Goal: Task Accomplishment & Management: Manage account settings

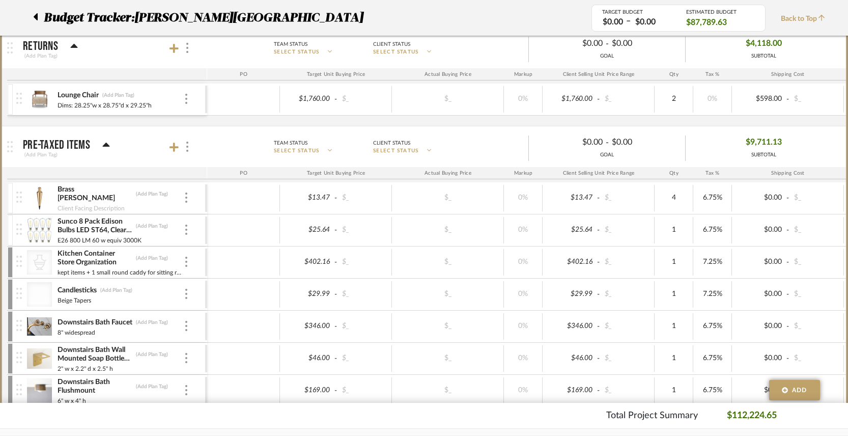
click at [153, 203] on div "Client Facing Description" at bounding box center [120, 207] width 127 height 8
type input "8"
click at [661, 158] on div "GOAL" at bounding box center [607, 155] width 156 height 8
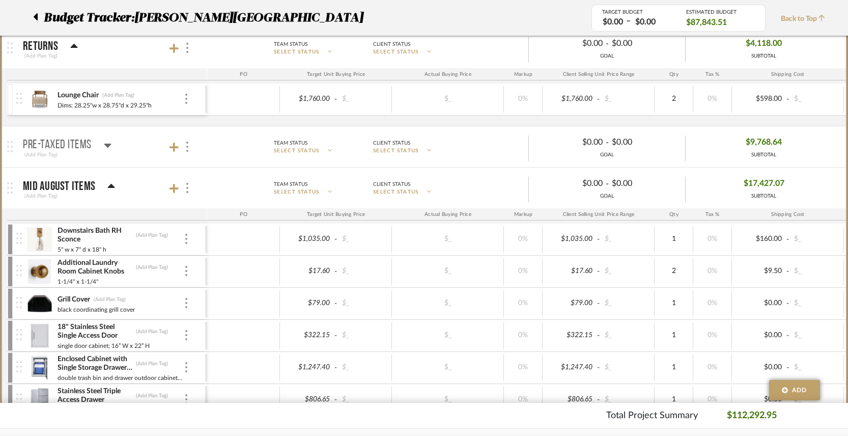
click at [108, 145] on icon at bounding box center [107, 146] width 7 height 4
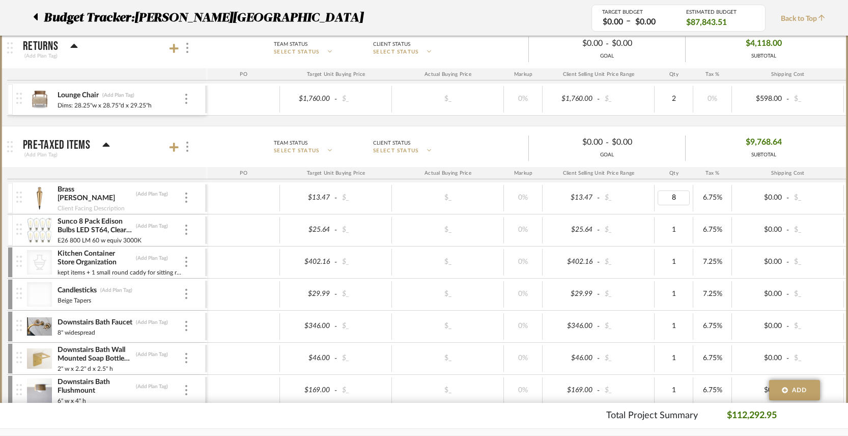
click at [674, 197] on input "8" at bounding box center [674, 197] width 32 height 15
type input "12"
click at [167, 197] on div "Brass [PERSON_NAME] (Add Plan Tag)" at bounding box center [120, 194] width 127 height 18
click at [186, 200] on img at bounding box center [186, 197] width 2 height 10
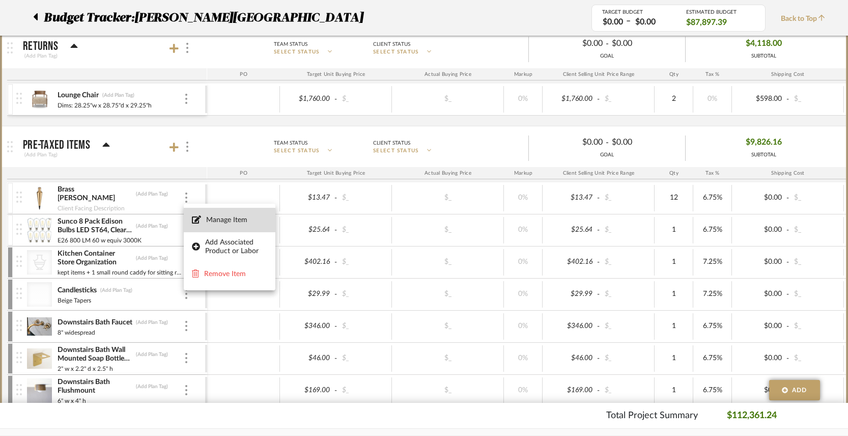
click at [215, 224] on span "Manage Item" at bounding box center [229, 220] width 75 height 10
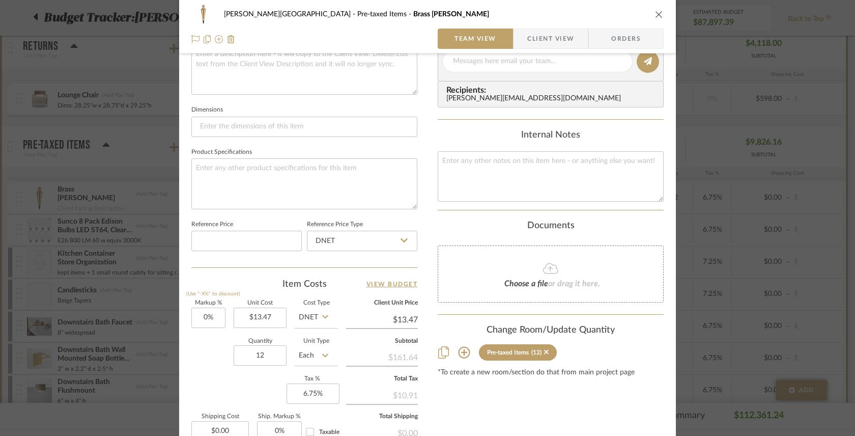
scroll to position [510, 0]
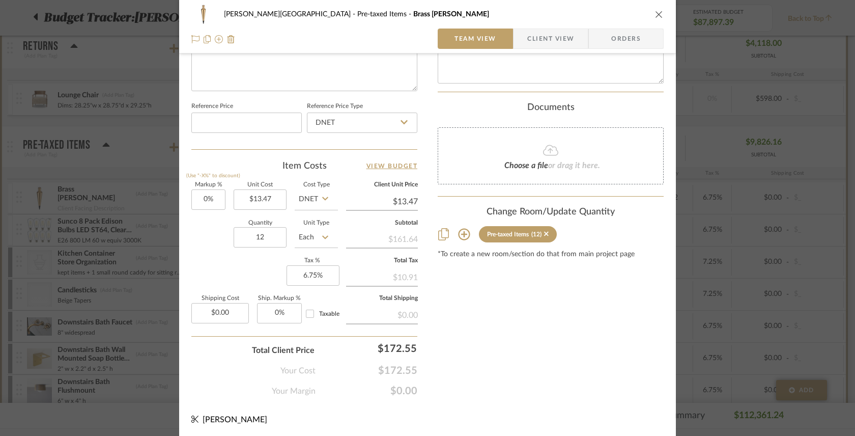
click at [513, 233] on div "Pre-taxed Items" at bounding box center [508, 234] width 42 height 7
type input "6.75"
click at [322, 275] on input "6.75" at bounding box center [313, 275] width 53 height 20
type input "0%"
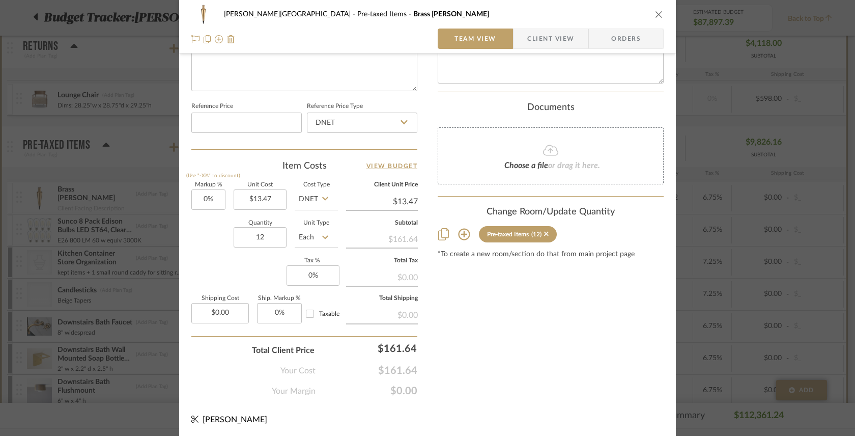
click at [460, 237] on icon at bounding box center [464, 235] width 12 height 12
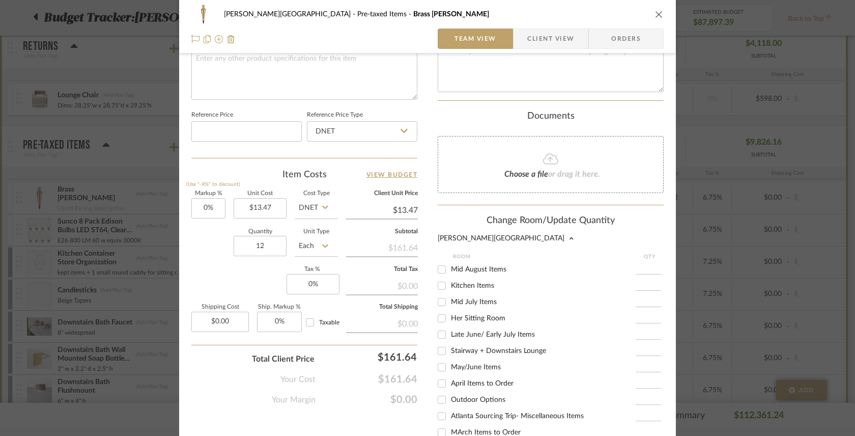
scroll to position [0, 0]
click at [459, 216] on div "Change Room/Update Quantity" at bounding box center [551, 220] width 226 height 11
click at [218, 349] on div "Total Client Price $161.64" at bounding box center [304, 355] width 226 height 20
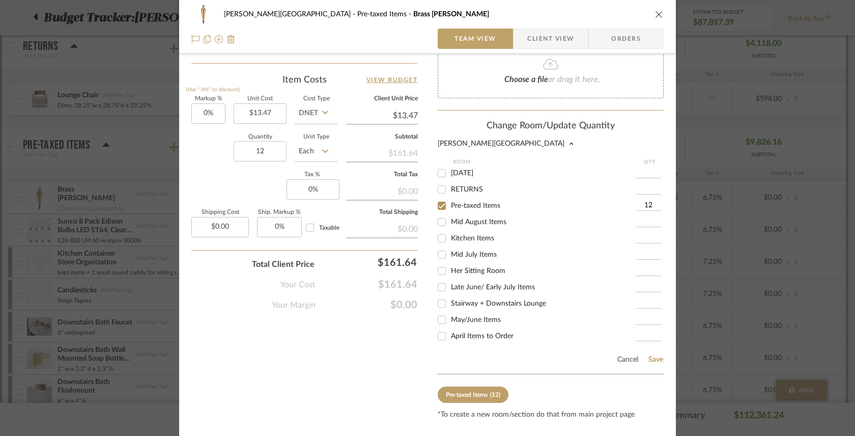
scroll to position [529, 0]
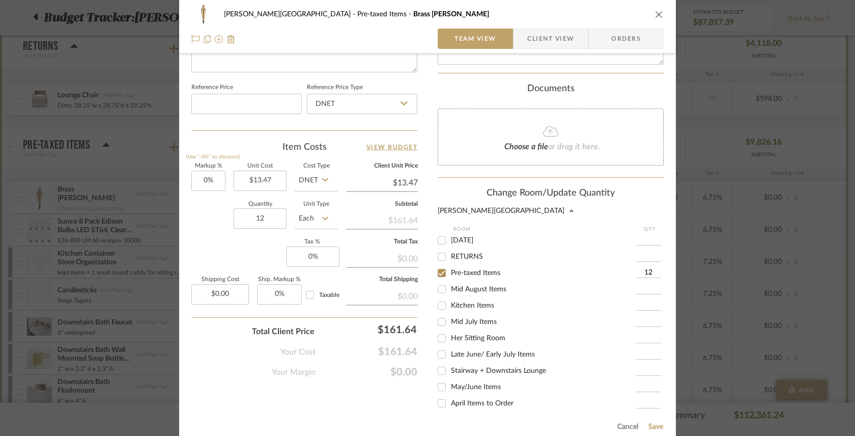
click at [440, 234] on input "[DATE]" at bounding box center [442, 240] width 16 height 16
checkbox input "true"
type input "1"
click at [441, 273] on input "Pre-taxed Items" at bounding box center [442, 273] width 16 height 16
checkbox input "false"
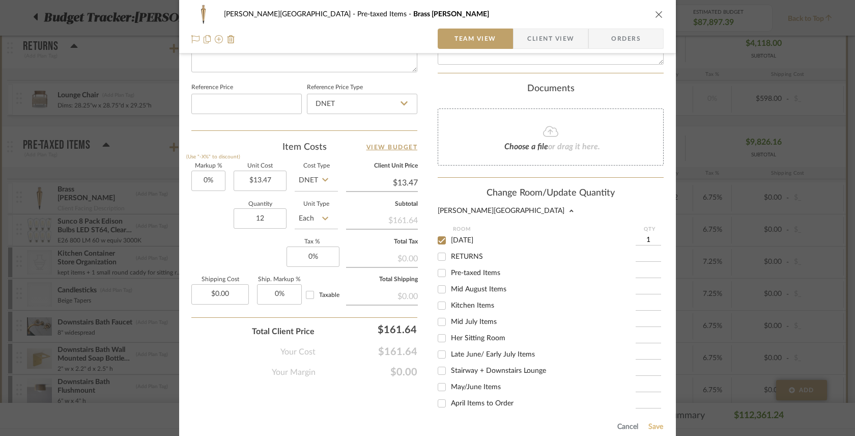
click at [648, 426] on button "Save" at bounding box center [656, 426] width 16 height 8
type input "1"
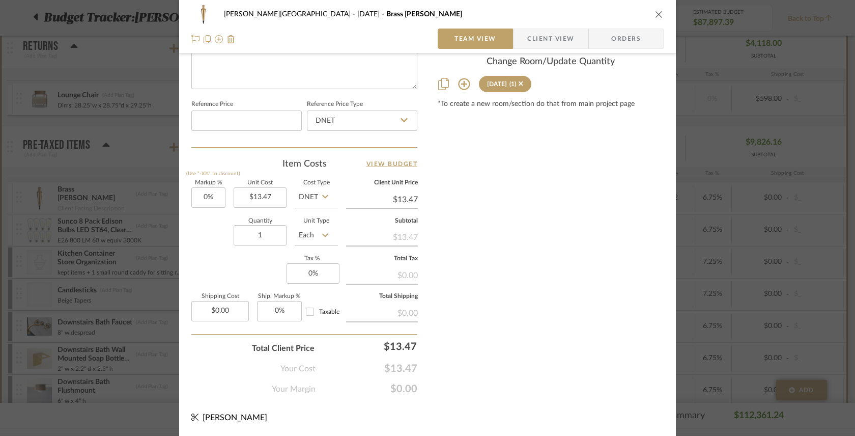
scroll to position [510, 0]
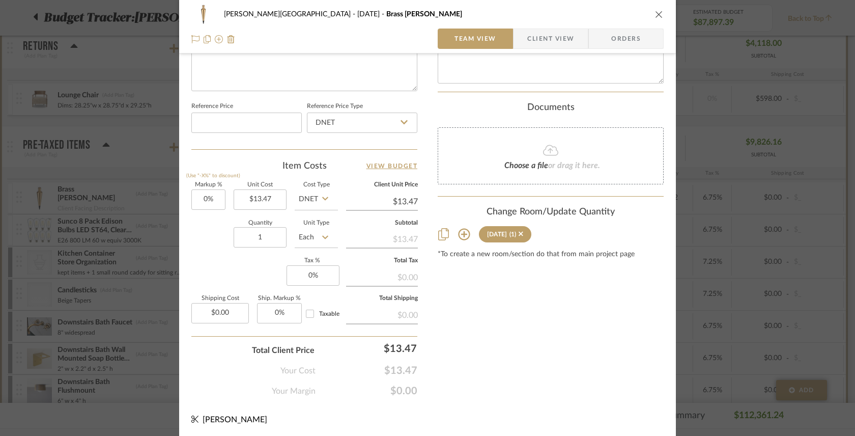
click at [655, 13] on icon "close" at bounding box center [659, 14] width 8 height 8
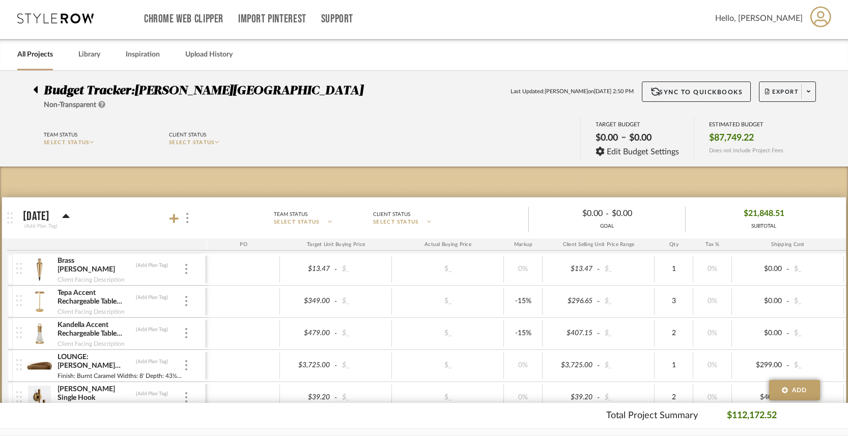
scroll to position [0, 0]
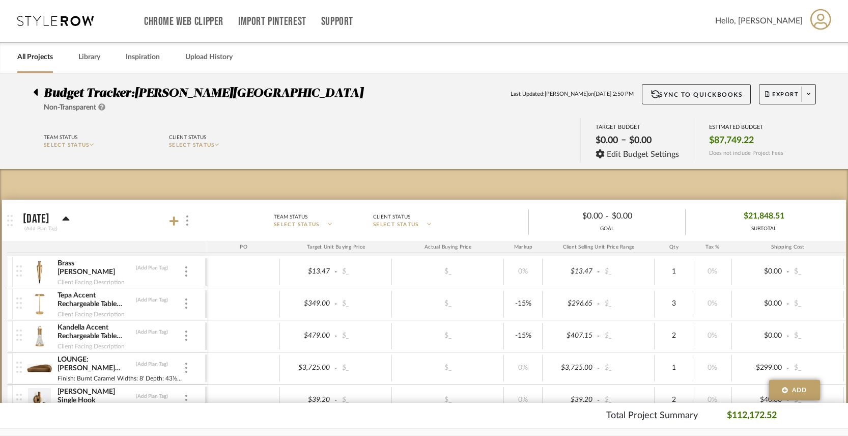
click at [50, 218] on p "[DATE]" at bounding box center [36, 219] width 27 height 12
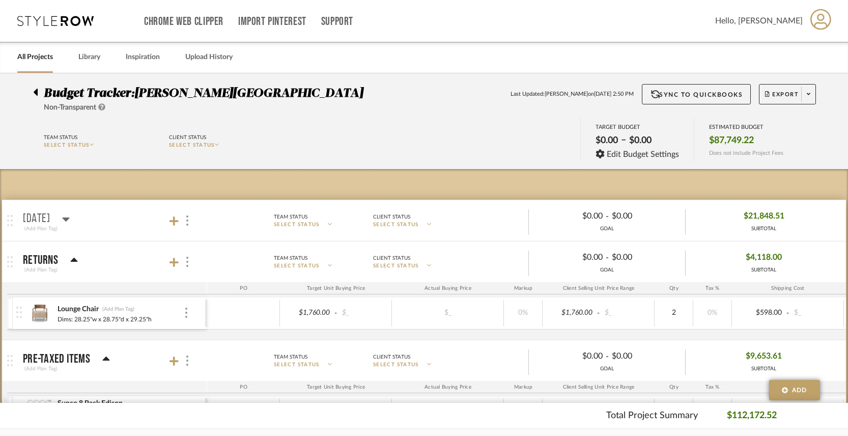
click at [70, 221] on icon at bounding box center [66, 219] width 8 height 12
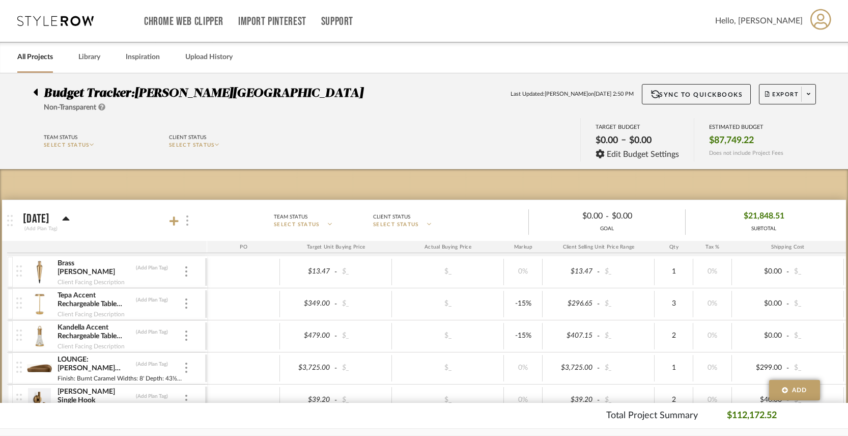
click at [187, 224] on img at bounding box center [187, 220] width 2 height 10
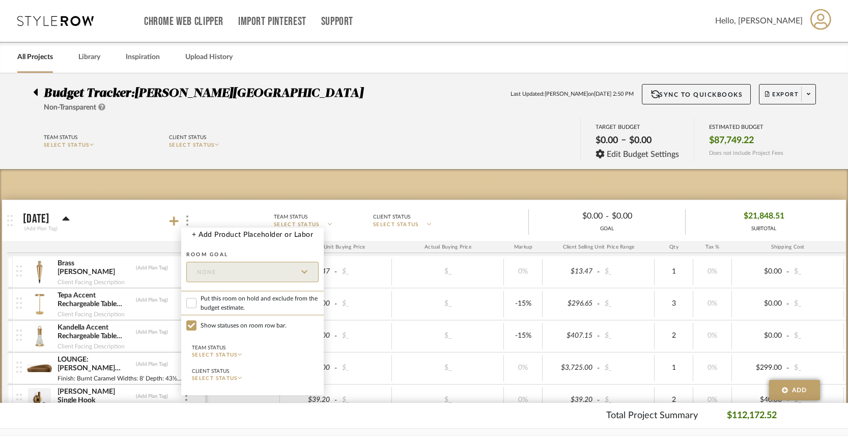
click at [120, 193] on div at bounding box center [424, 218] width 848 height 436
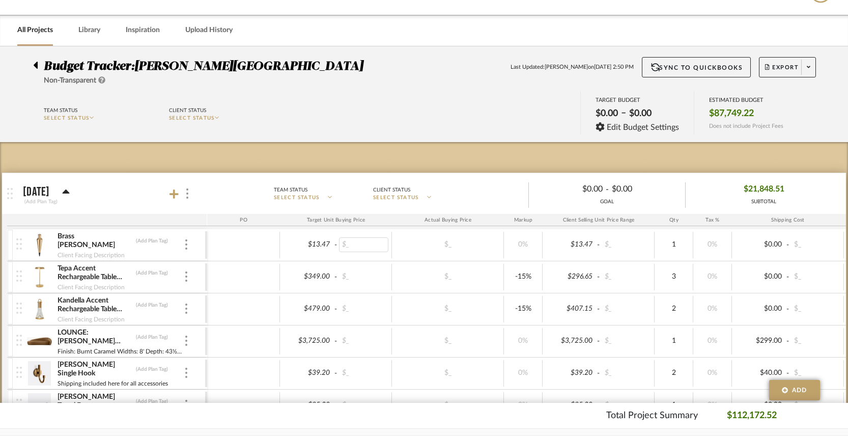
scroll to position [27, 0]
click at [675, 243] on input "1" at bounding box center [674, 244] width 32 height 15
type input "12"
click at [695, 195] on div "$21,848.51 SUBTOTAL" at bounding box center [764, 193] width 156 height 24
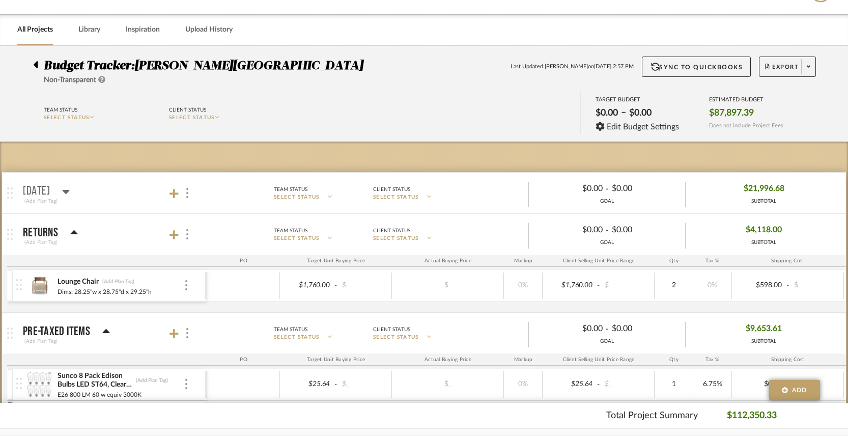
click at [677, 199] on div "GOAL" at bounding box center [607, 201] width 156 height 8
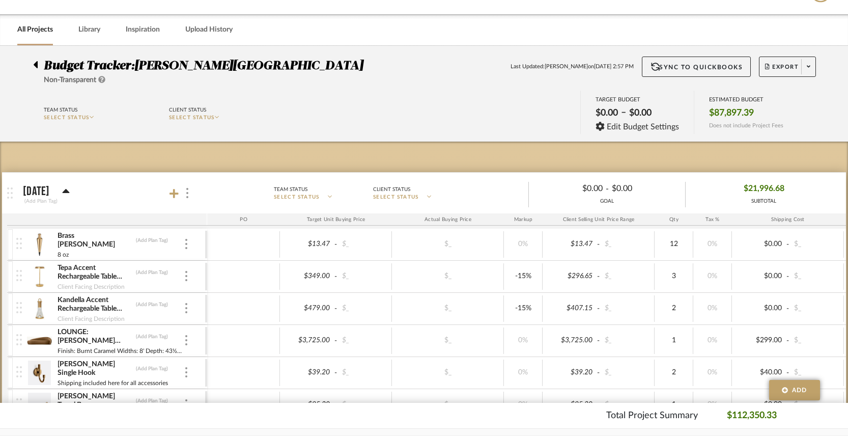
click at [291, 107] on div "Team Status SELECT STATUS Client Status SELECT STATUS TARGET BUDGET $0.00 – $0.…" at bounding box center [424, 114] width 812 height 46
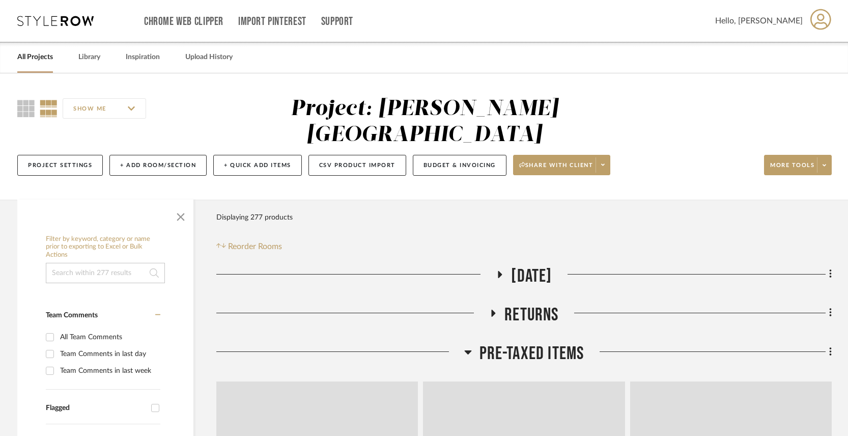
drag, startPoint x: 217, startPoint y: 90, endPoint x: 226, endPoint y: 90, distance: 9.7
click at [217, 90] on div "SHOW ME Project: [PERSON_NAME] Project Settings + Add Room/Section + Quick Add …" at bounding box center [424, 136] width 848 height 126
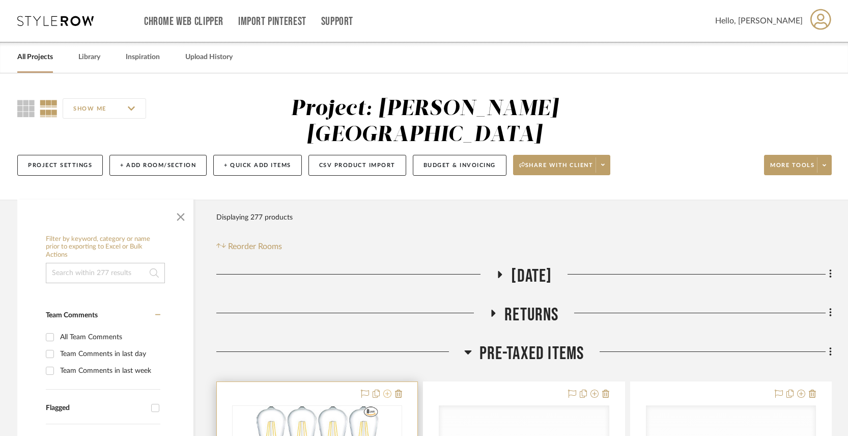
click at [386, 389] on icon at bounding box center [387, 393] width 8 height 8
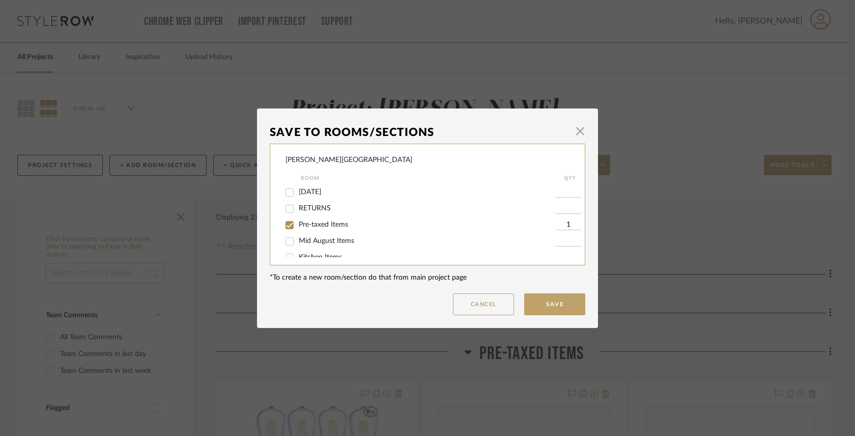
click at [285, 226] on input "Pre-taxed Items" at bounding box center [289, 225] width 16 height 16
checkbox input "false"
click at [287, 191] on input "[DATE]" at bounding box center [289, 192] width 16 height 16
checkbox input "true"
type input "1"
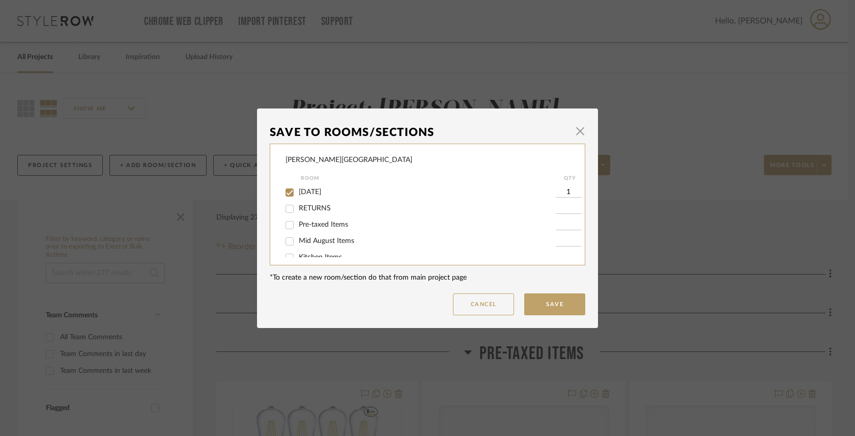
click at [283, 227] on input "Pre-taxed Items" at bounding box center [289, 225] width 16 height 16
checkbox input "true"
type input "1"
click at [287, 196] on input "[DATE]" at bounding box center [289, 192] width 16 height 16
checkbox input "false"
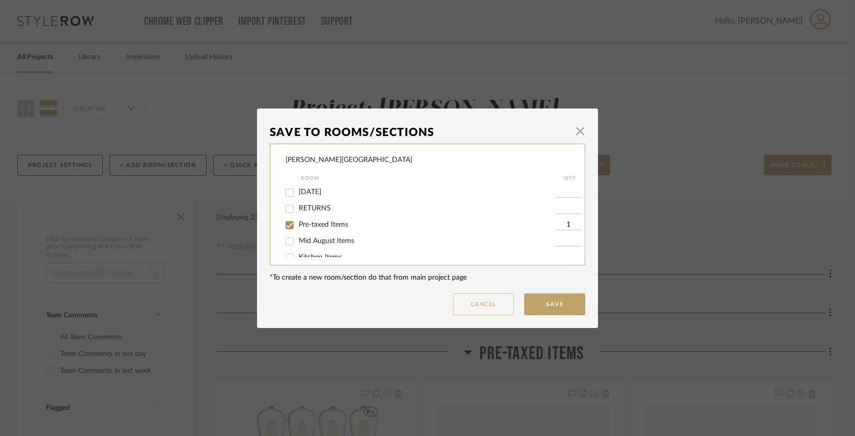
click at [470, 302] on button "Cancel" at bounding box center [483, 304] width 61 height 22
